Goal: Find contact information: Find contact information

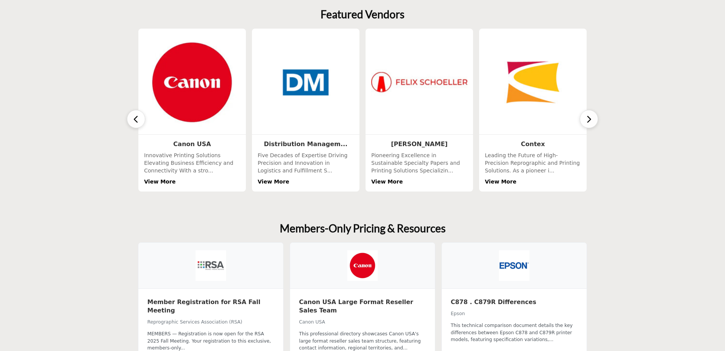
scroll to position [305, 0]
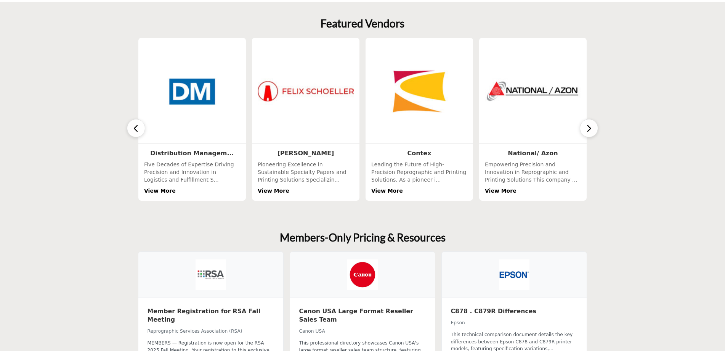
click at [584, 131] on button "button" at bounding box center [589, 128] width 18 height 18
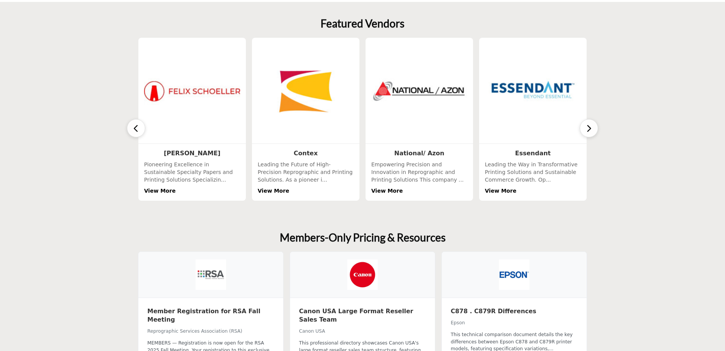
click at [584, 131] on button "button" at bounding box center [589, 128] width 18 height 18
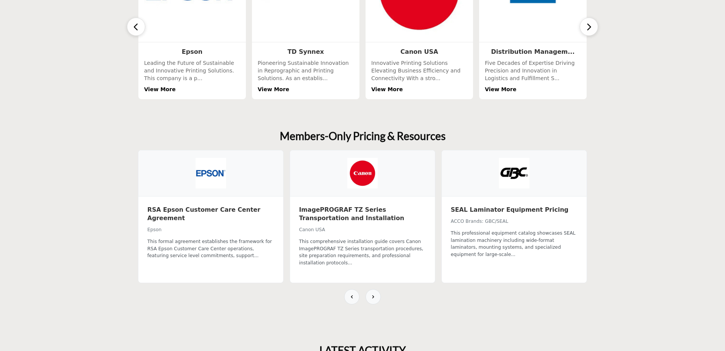
scroll to position [458, 0]
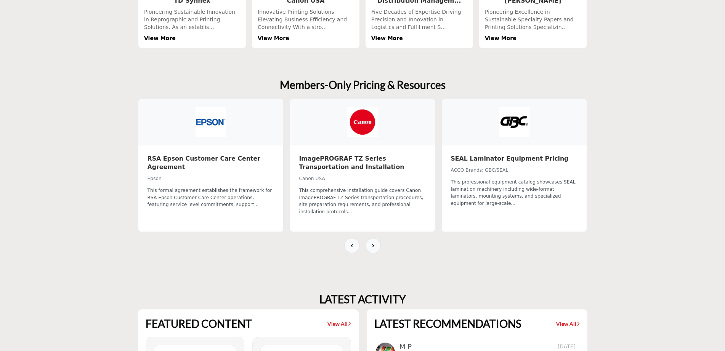
click at [504, 159] on h3 "SEAL Laminator Equipment Pricing" at bounding box center [514, 158] width 127 height 8
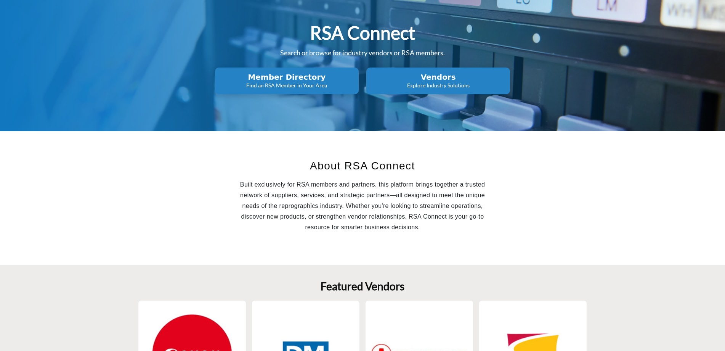
scroll to position [0, 0]
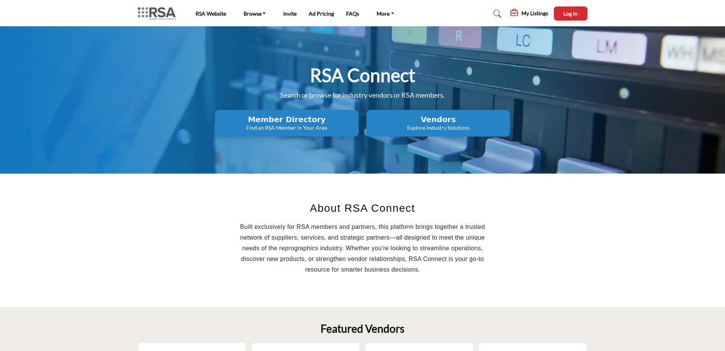
click at [414, 117] on h2 "Vendors" at bounding box center [438, 119] width 139 height 9
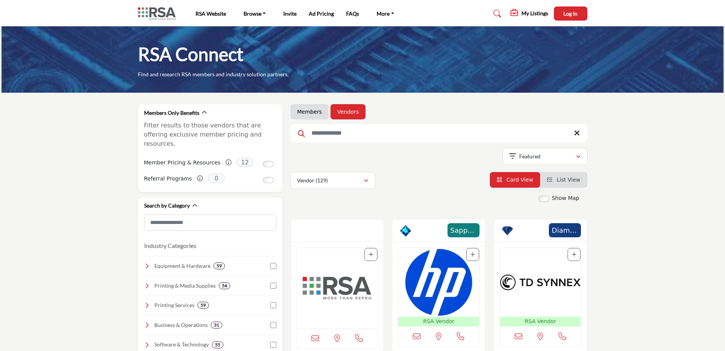
click at [429, 137] on input "Search Keyword" at bounding box center [439, 133] width 297 height 18
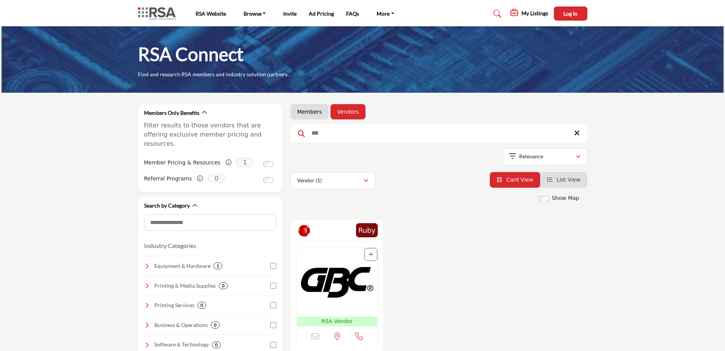
type input "***"
click at [330, 277] on img "Open Listing in new tab" at bounding box center [337, 282] width 81 height 69
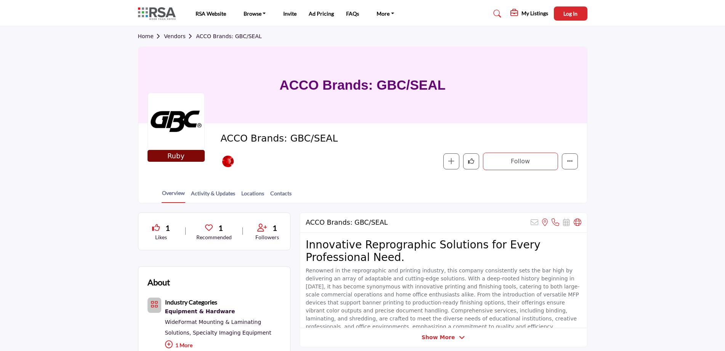
click at [0, 0] on div at bounding box center [0, 0] width 0 height 0
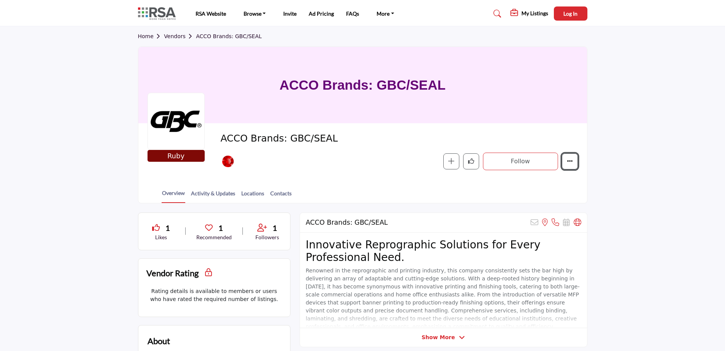
click at [571, 162] on icon "More details" at bounding box center [570, 161] width 6 height 6
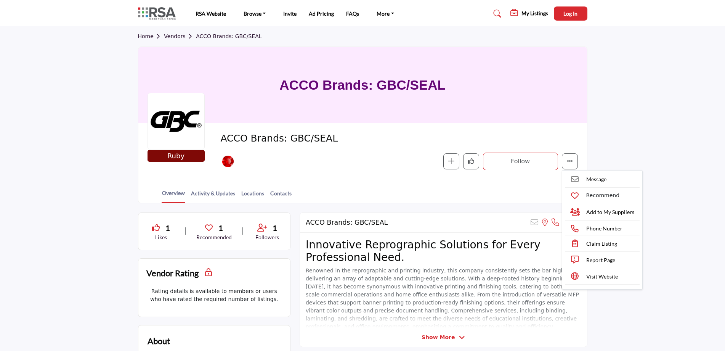
click at [467, 196] on div "Overview Activity & Updates Locations Contacts" at bounding box center [372, 191] width 430 height 24
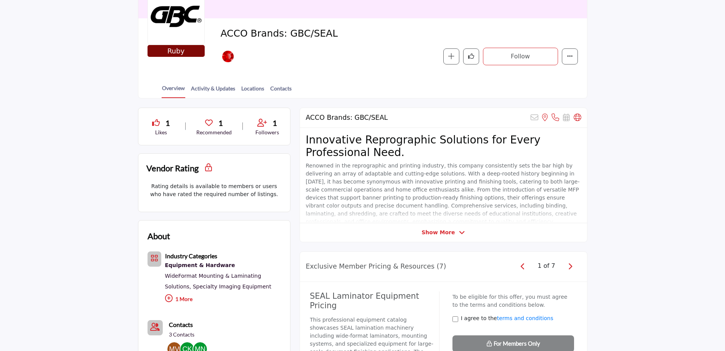
scroll to position [114, 0]
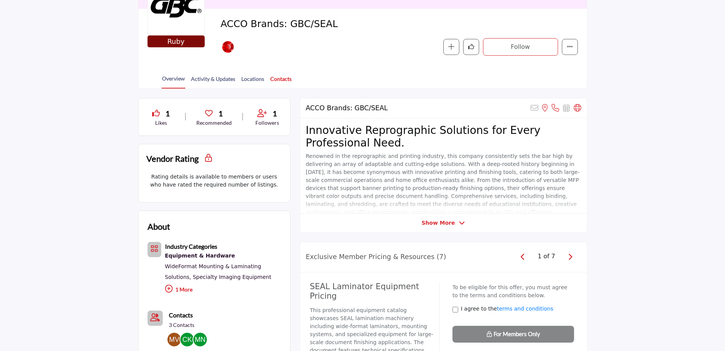
click at [289, 82] on link "Contacts" at bounding box center [281, 81] width 22 height 13
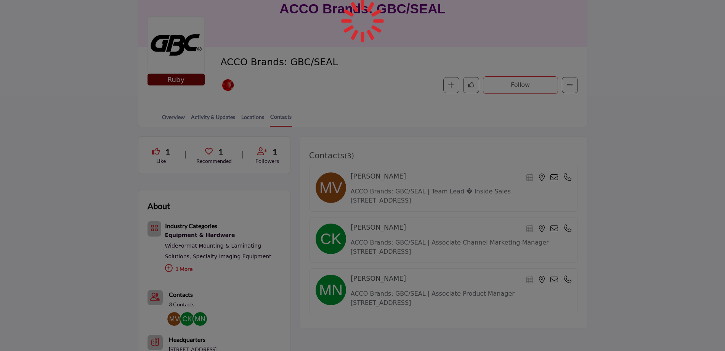
scroll to position [114, 0]
